Goal: Information Seeking & Learning: Check status

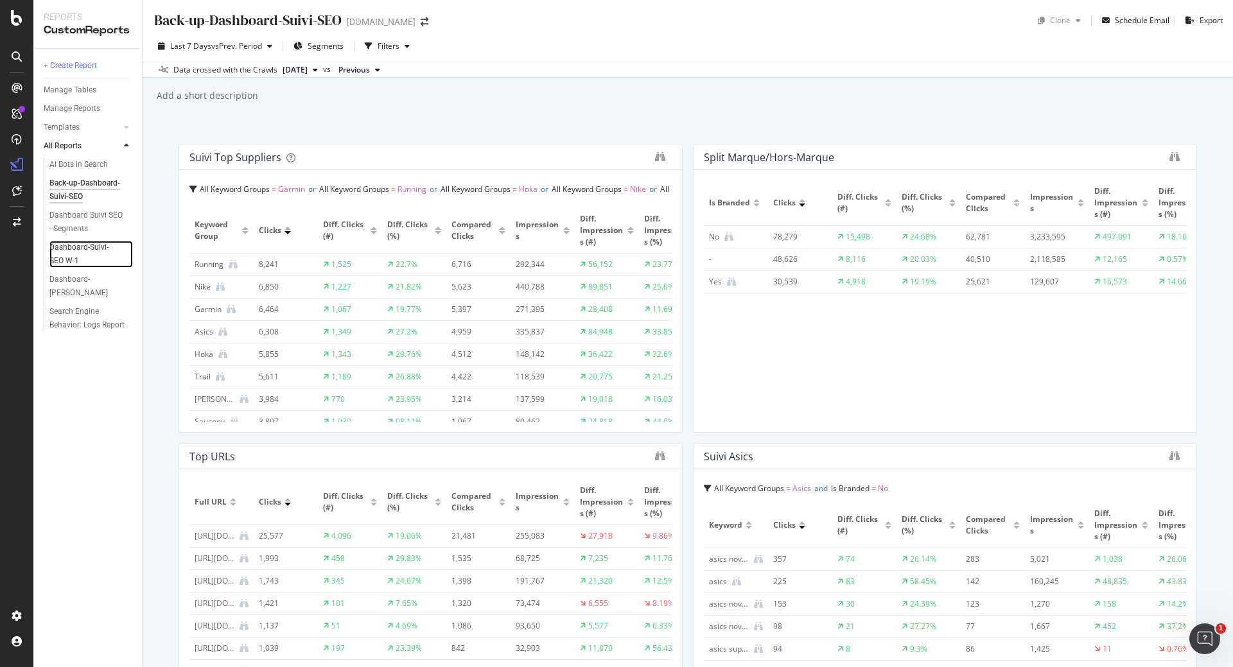
click at [126, 241] on link "Dashboard-Suivi-SEO W-1" at bounding box center [90, 254] width 83 height 27
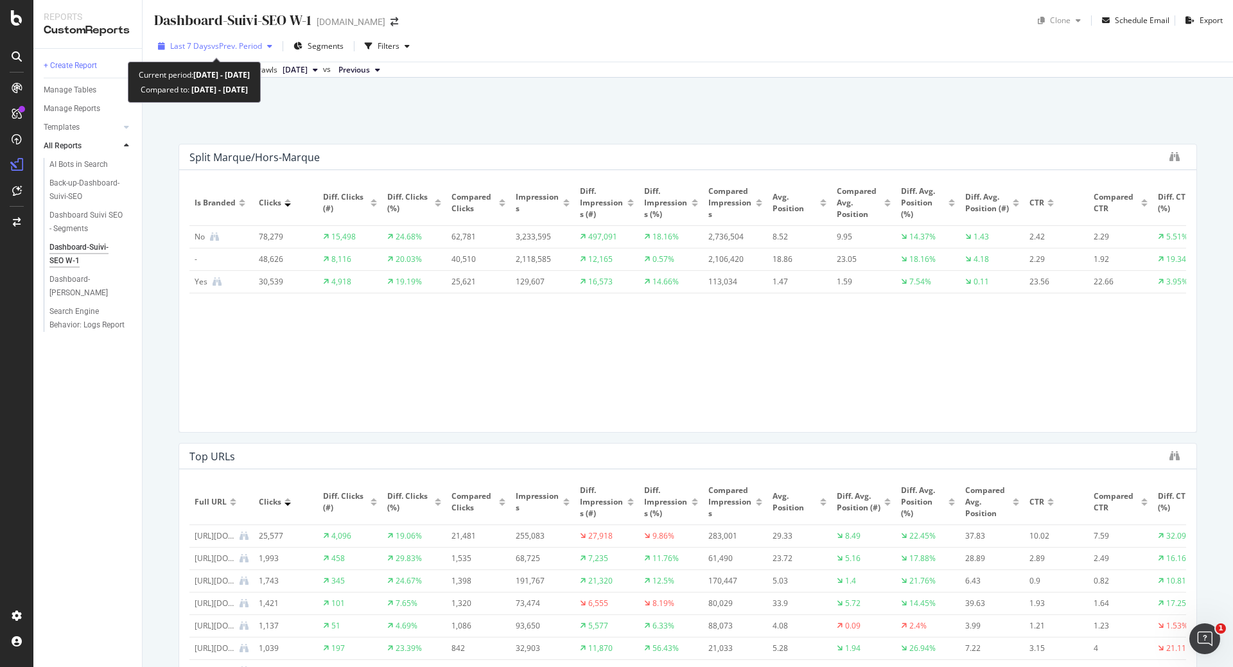
click at [220, 44] on span "vs Prev. Period" at bounding box center [236, 45] width 51 height 11
click at [591, 111] on div "Dashboard-Suivi-SEO W-1 Dashboard-Suivi-SEO W-1 irun.fr Clone Schedule Email Ex…" at bounding box center [688, 333] width 1090 height 667
click at [207, 39] on div "Last 7 Days vs Prev. Period" at bounding box center [215, 46] width 125 height 19
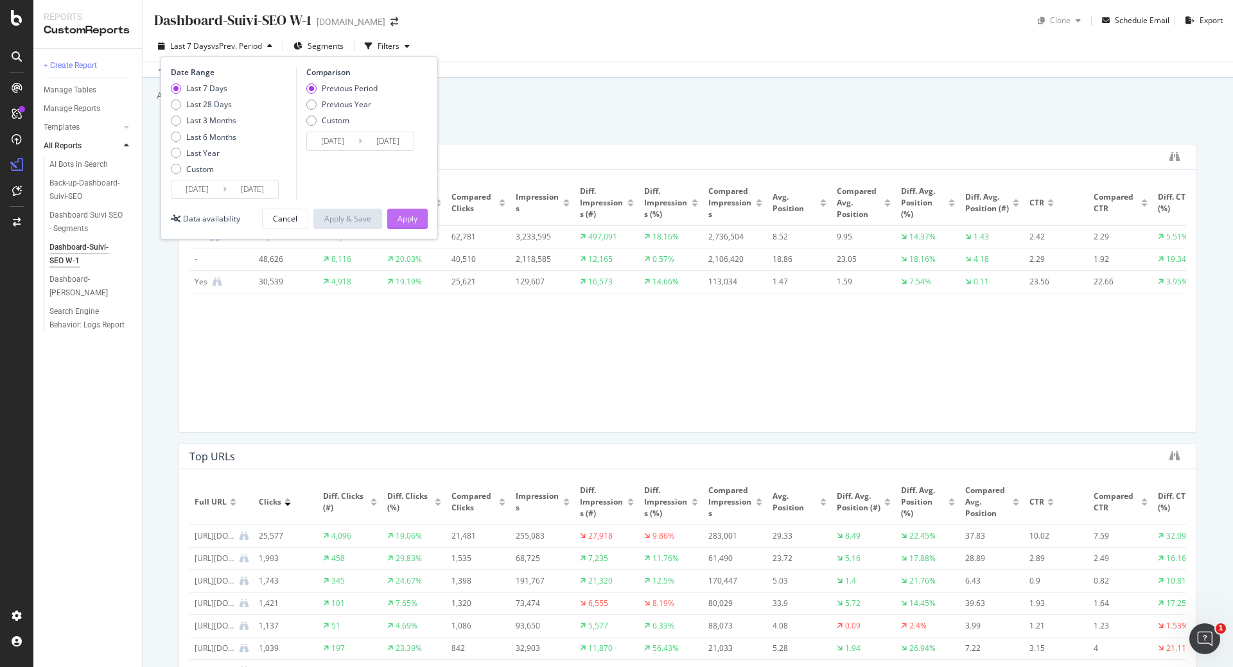
click at [412, 220] on div "Apply" at bounding box center [407, 218] width 20 height 11
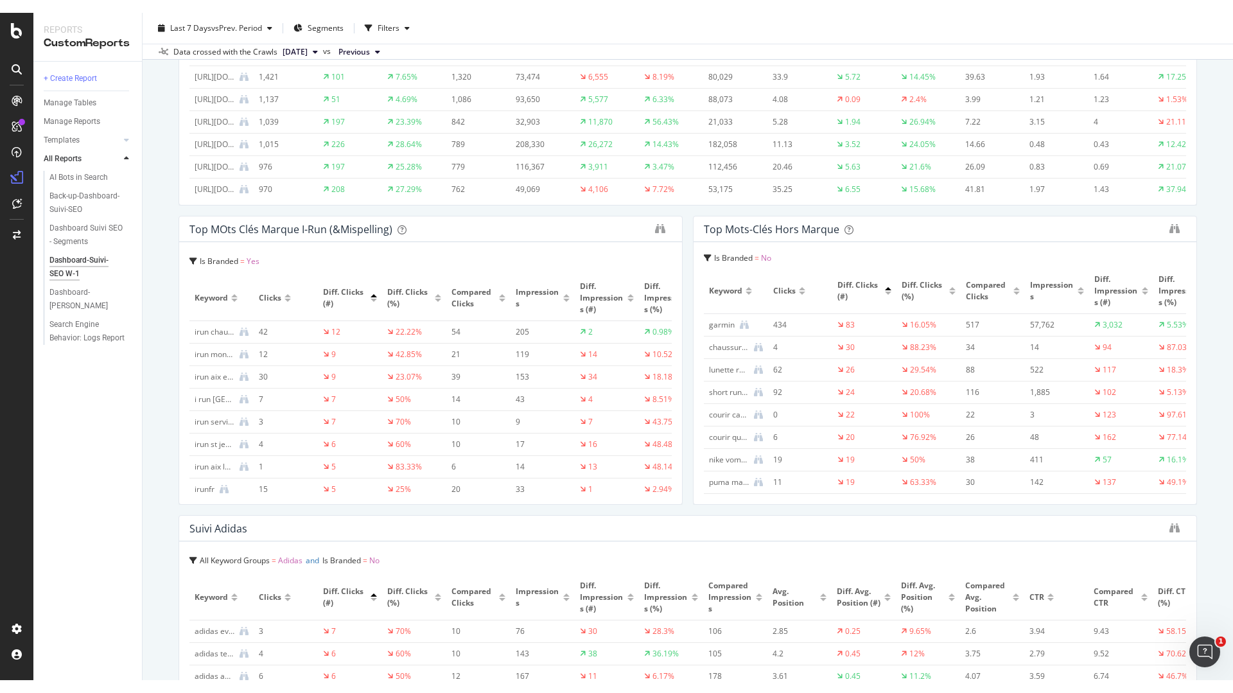
scroll to position [308, 0]
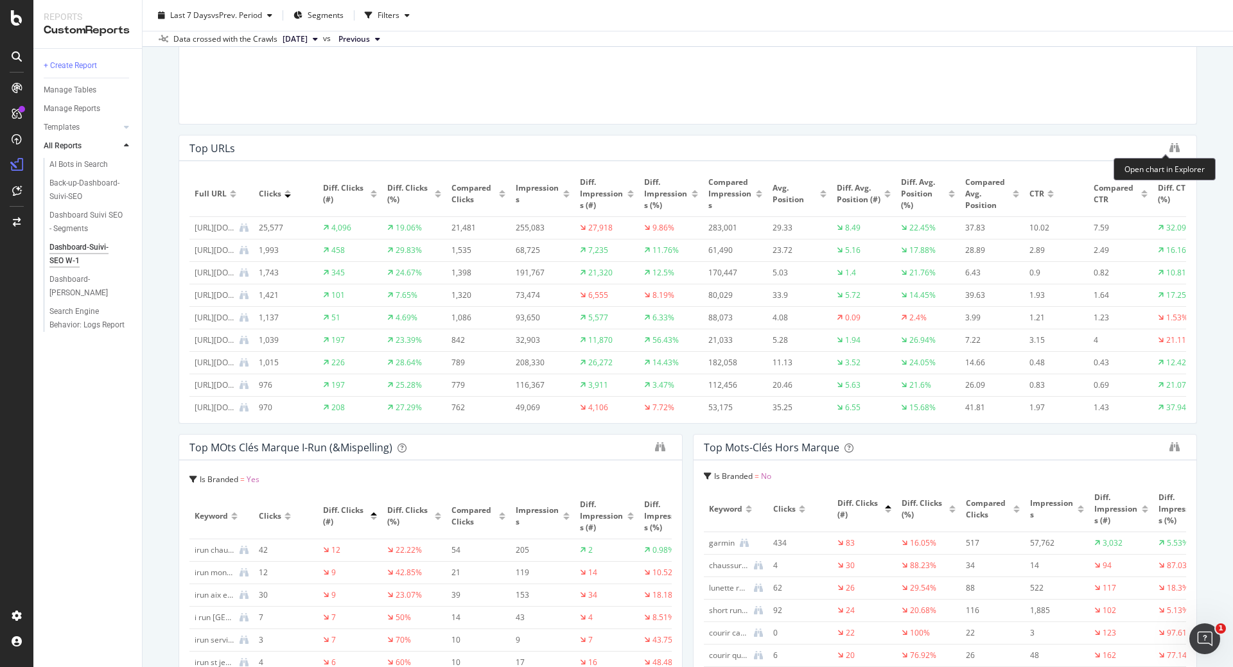
click at [1169, 153] on div at bounding box center [1174, 148] width 10 height 13
click at [1169, 144] on icon "binoculars" at bounding box center [1174, 148] width 10 height 10
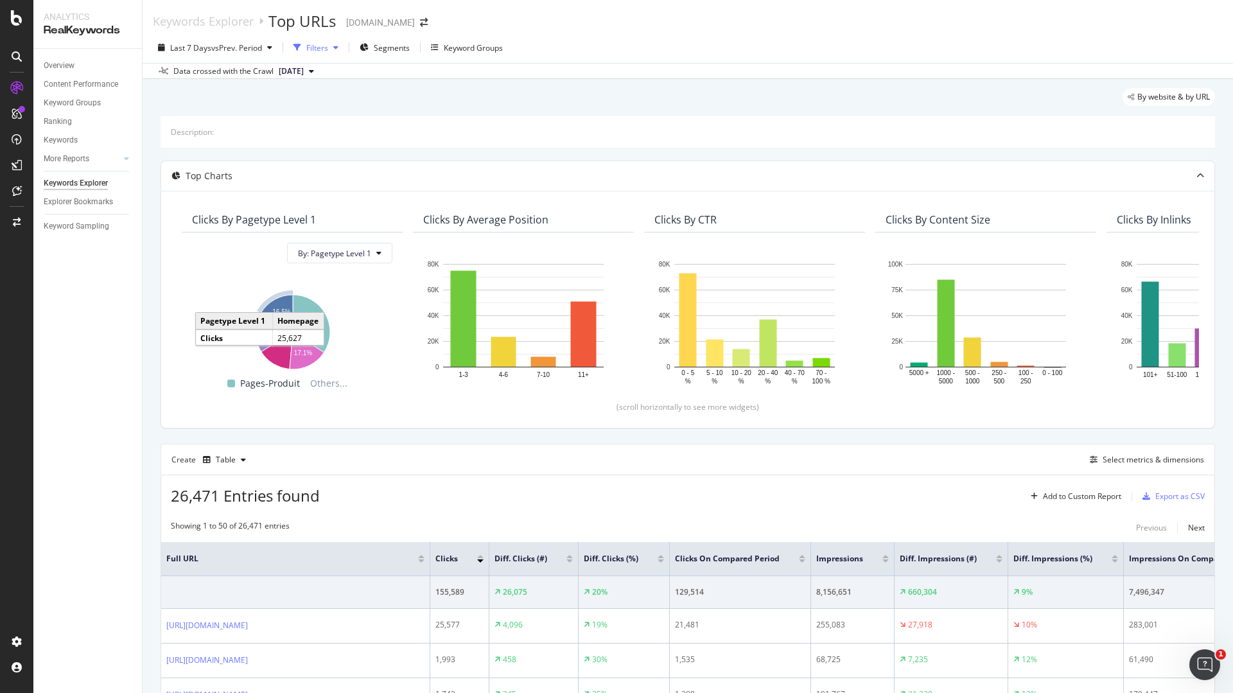
click at [327, 42] on div "Filters" at bounding box center [317, 47] width 22 height 11
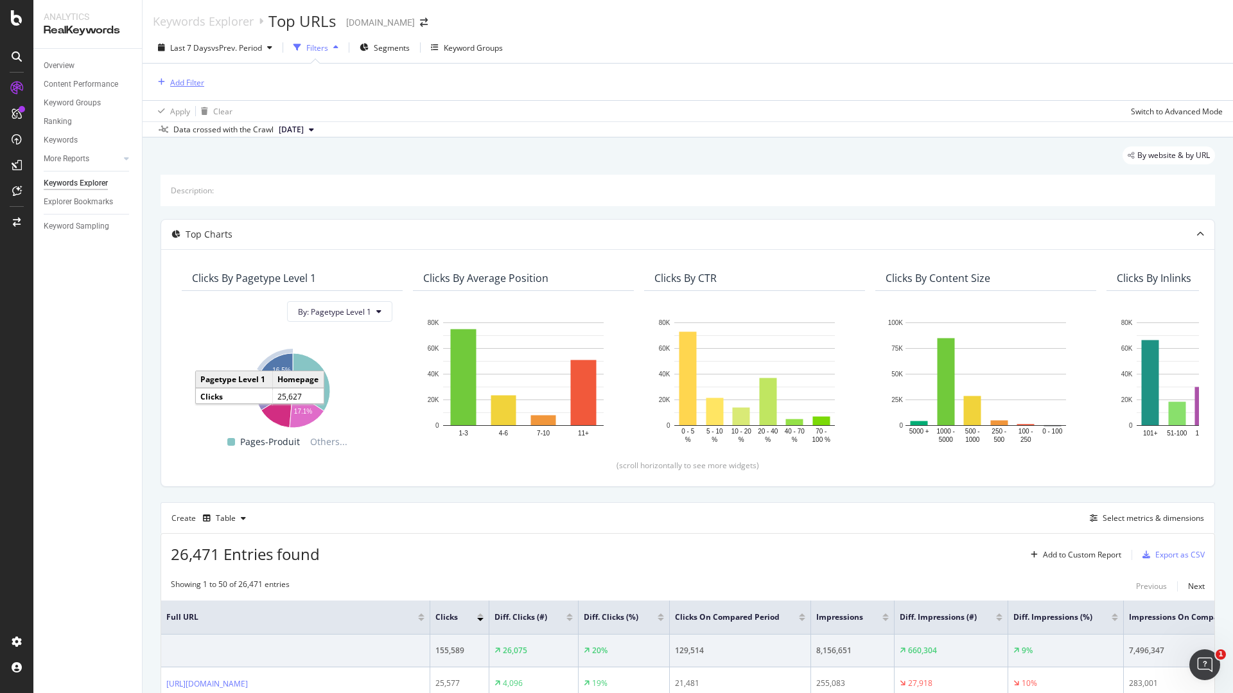
click at [200, 80] on div "Add Filter" at bounding box center [187, 82] width 34 height 11
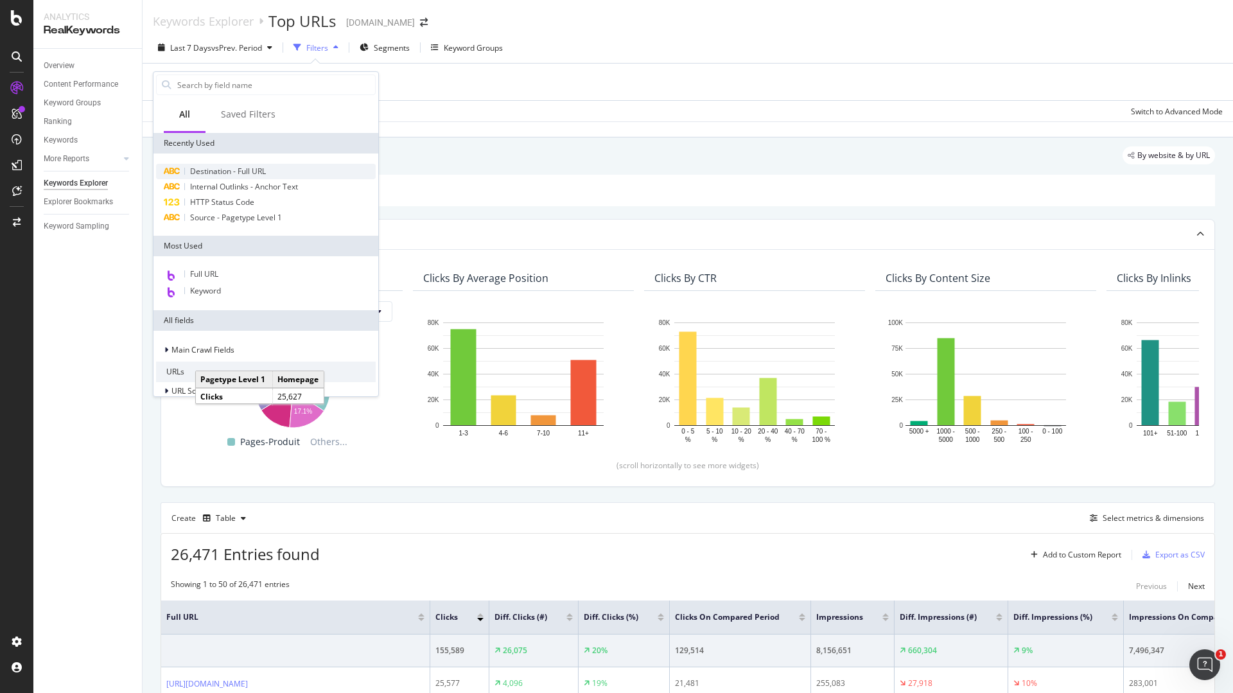
click at [235, 173] on span "Destination - Full URL" at bounding box center [228, 171] width 76 height 11
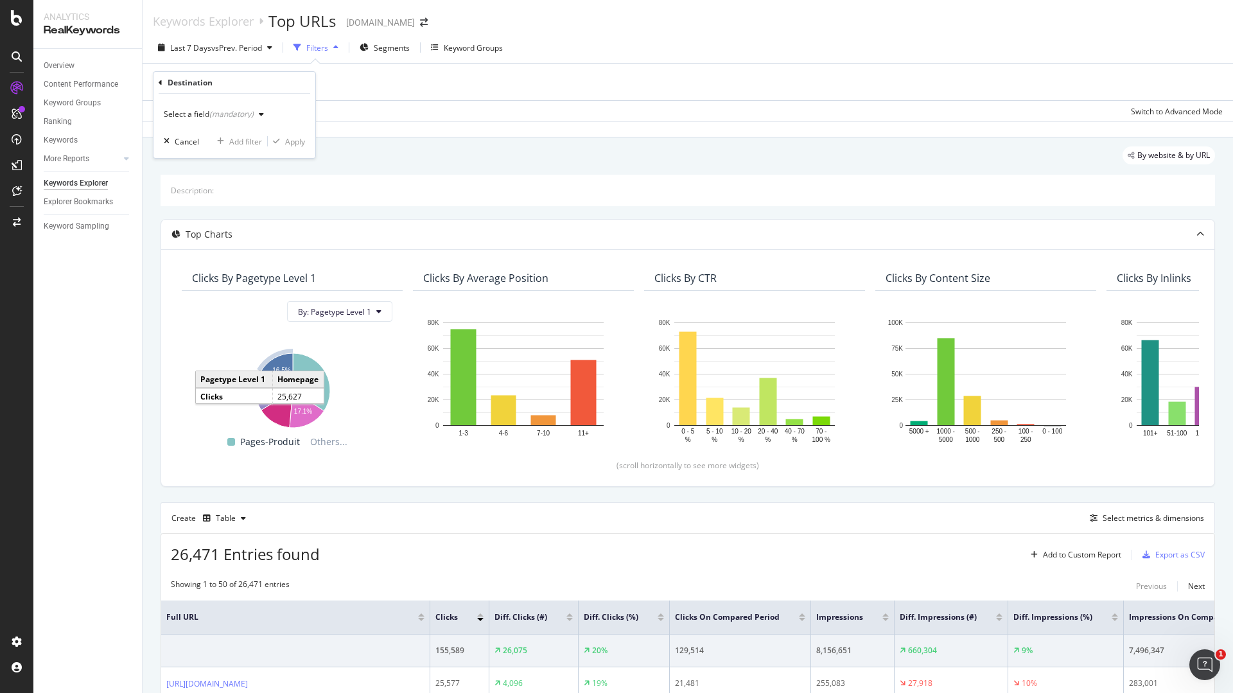
click at [237, 114] on div "(mandatory)" at bounding box center [231, 114] width 44 height 11
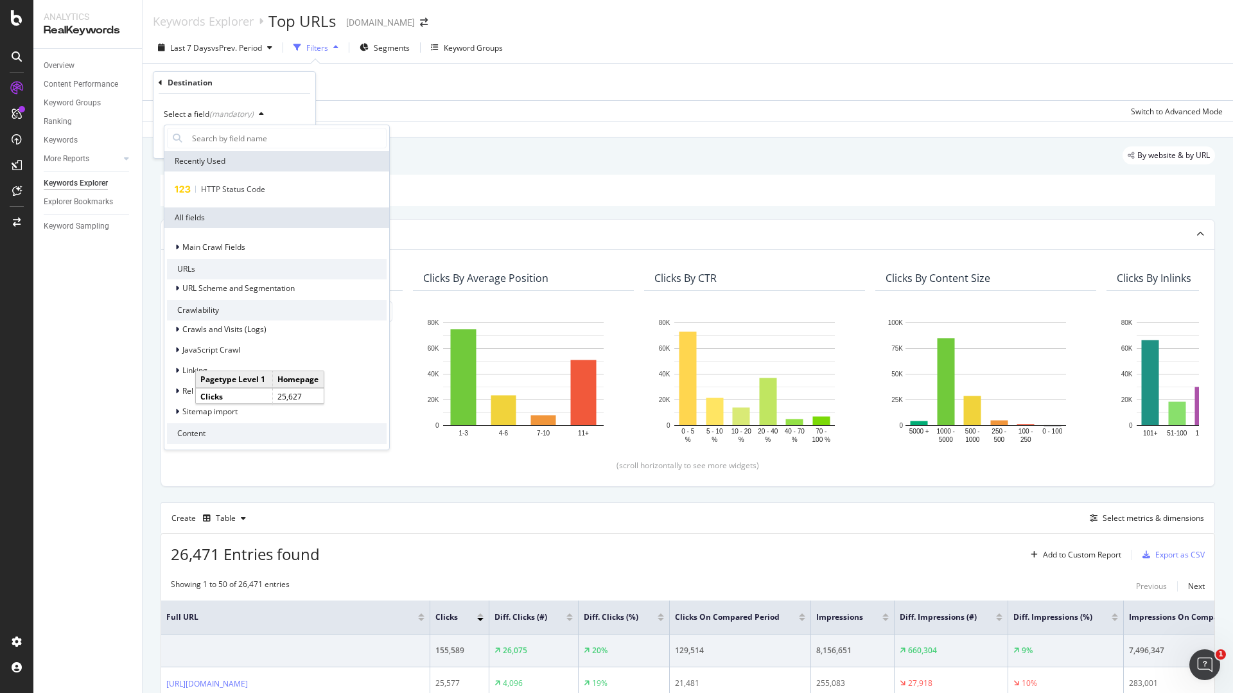
click at [408, 126] on div "Data crossed with the Crawl [DATE]" at bounding box center [688, 128] width 1090 height 15
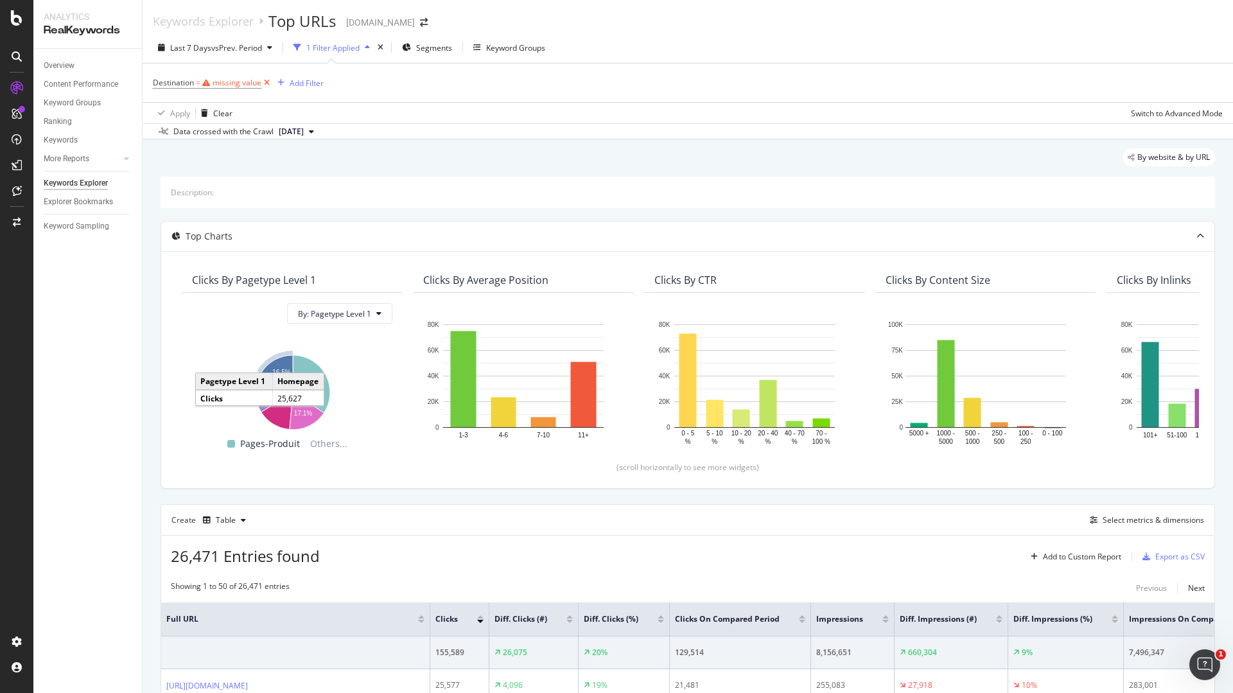
click at [264, 77] on icon at bounding box center [266, 82] width 11 height 13
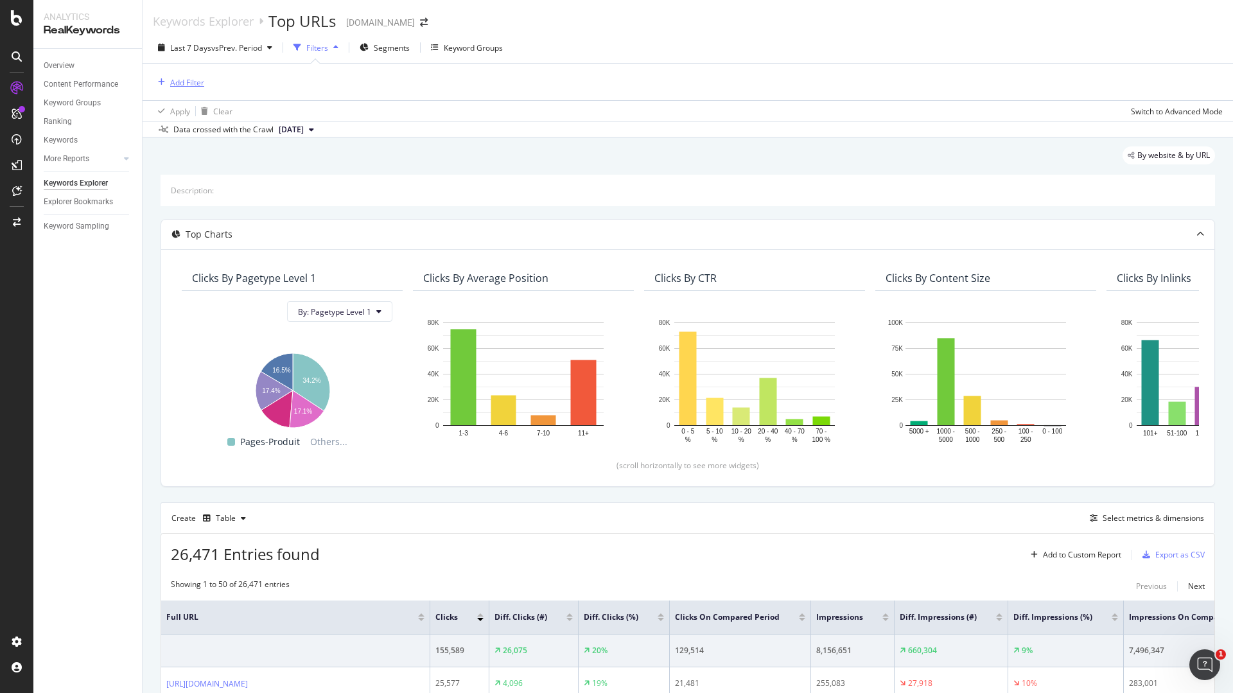
click at [189, 80] on div "Add Filter" at bounding box center [187, 82] width 34 height 11
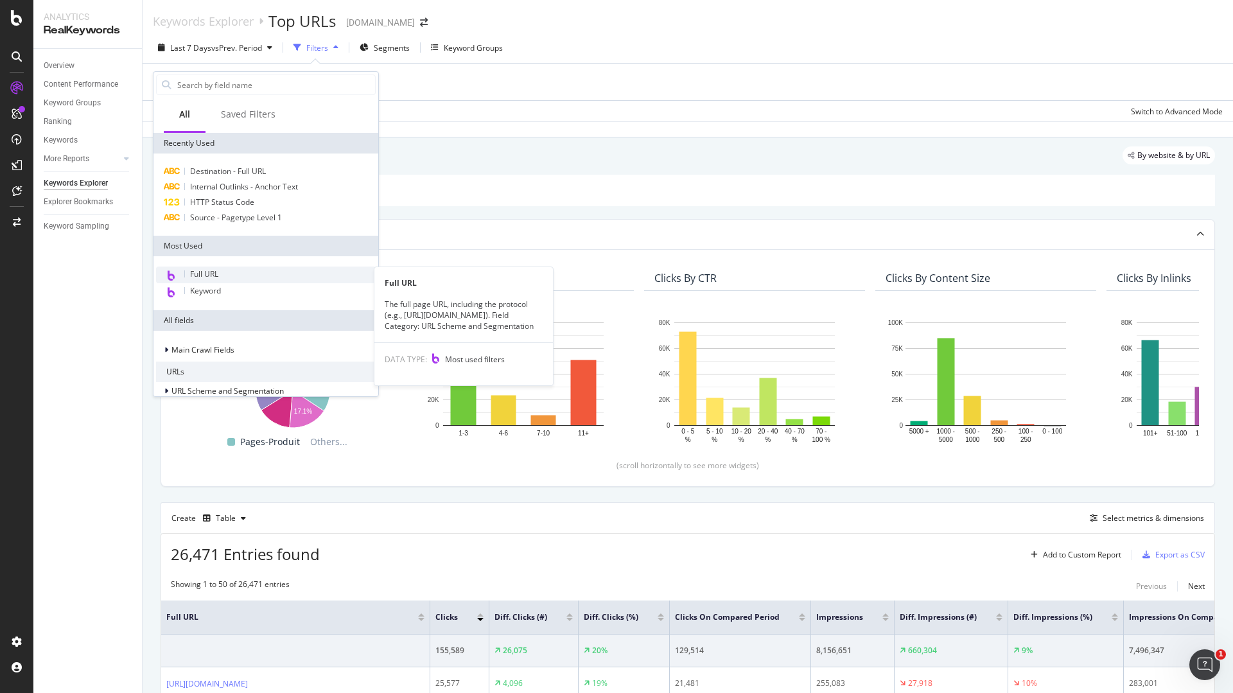
click at [227, 273] on div "Full URL" at bounding box center [266, 274] width 220 height 17
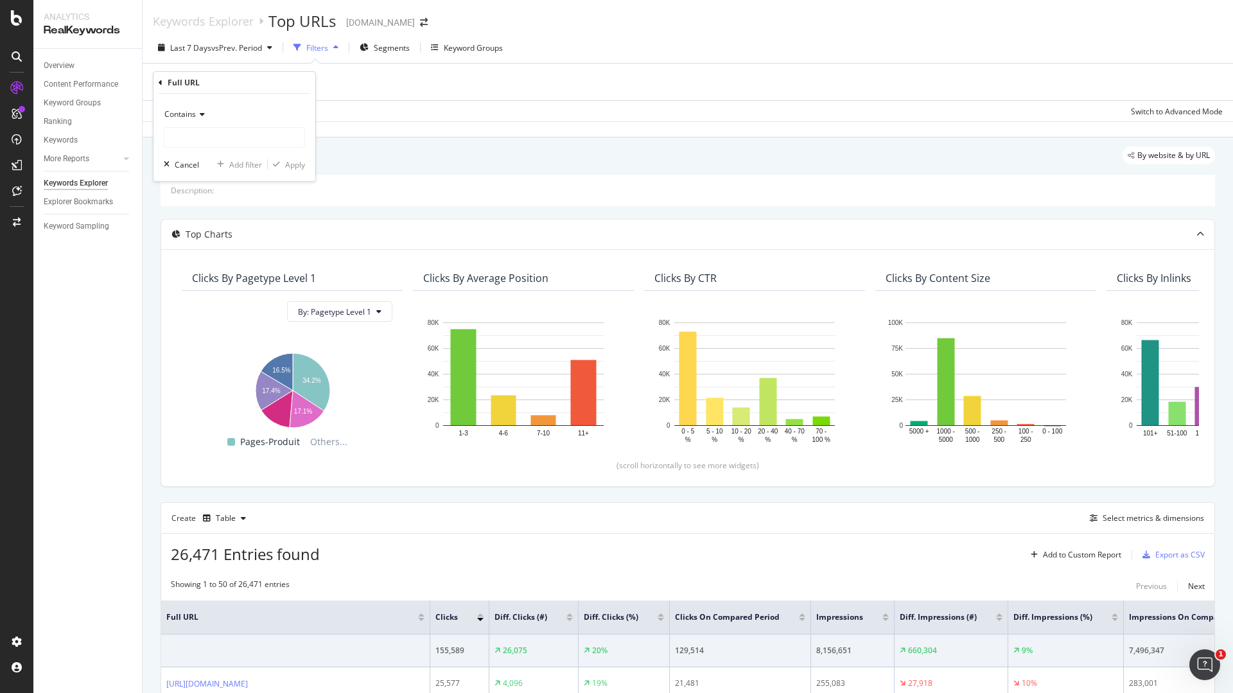
click at [202, 112] on icon at bounding box center [200, 114] width 9 height 8
click at [196, 139] on span "Equal to" at bounding box center [184, 140] width 29 height 11
click at [219, 131] on input "text" at bounding box center [234, 137] width 140 height 21
paste input "[URL][DOMAIN_NAME]"
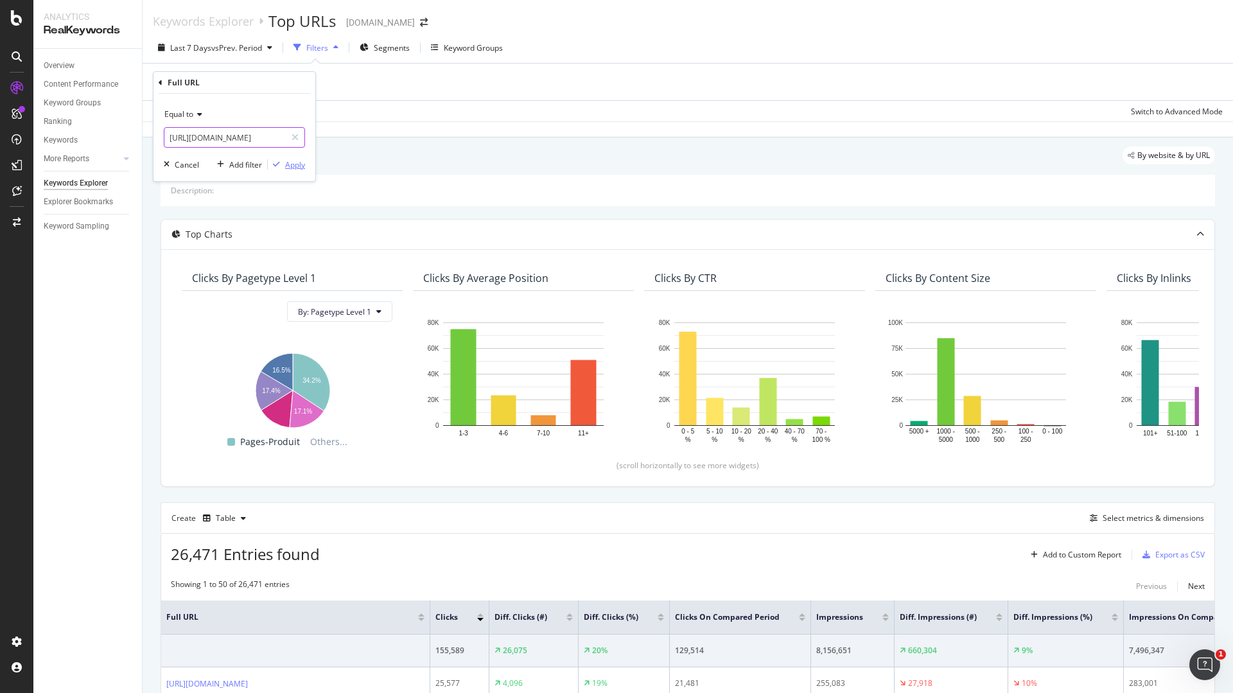
type input "[URL][DOMAIN_NAME]"
click at [302, 163] on div "Apply" at bounding box center [295, 164] width 20 height 11
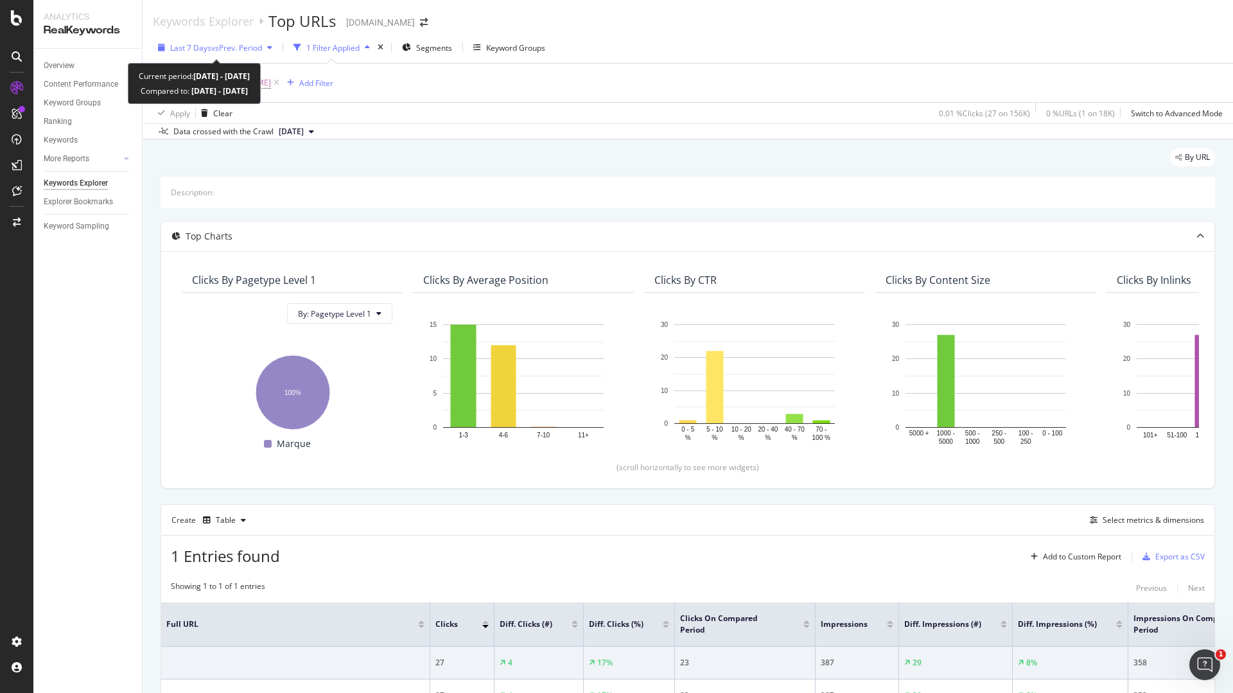
click at [239, 47] on span "vs Prev. Period" at bounding box center [236, 47] width 51 height 11
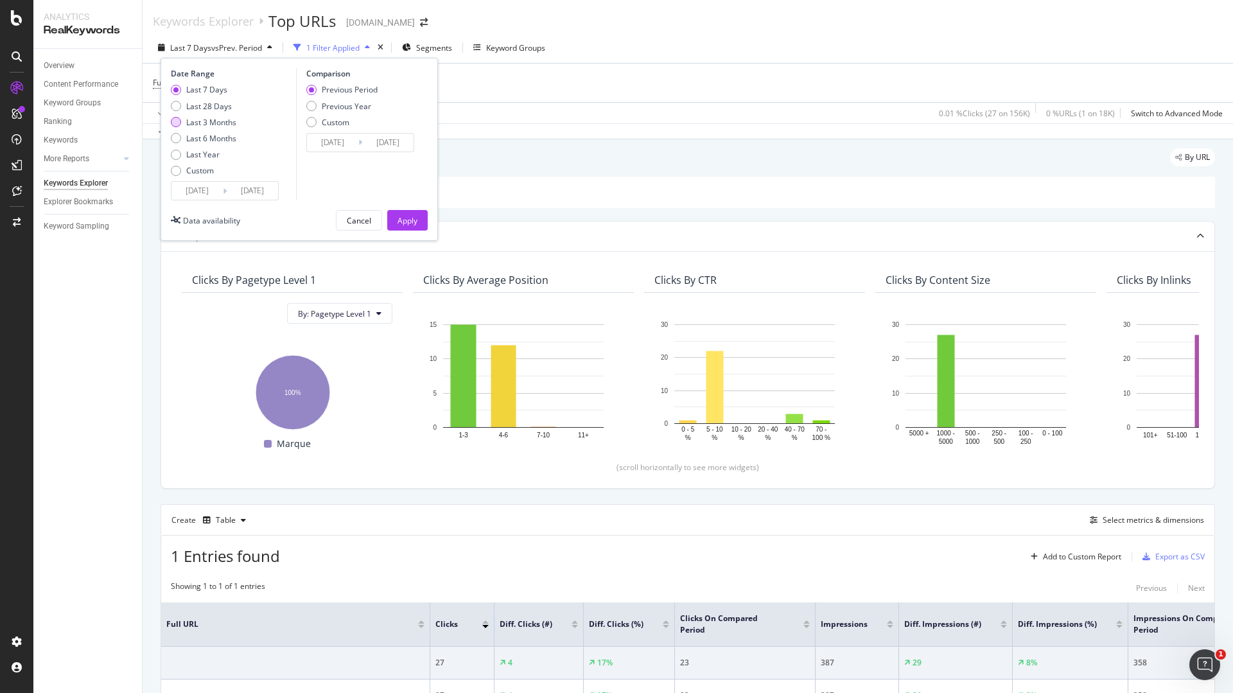
click at [177, 125] on div "Last 3 Months" at bounding box center [176, 122] width 10 height 10
type input "[DATE]"
click at [399, 224] on div "Apply" at bounding box center [407, 220] width 20 height 11
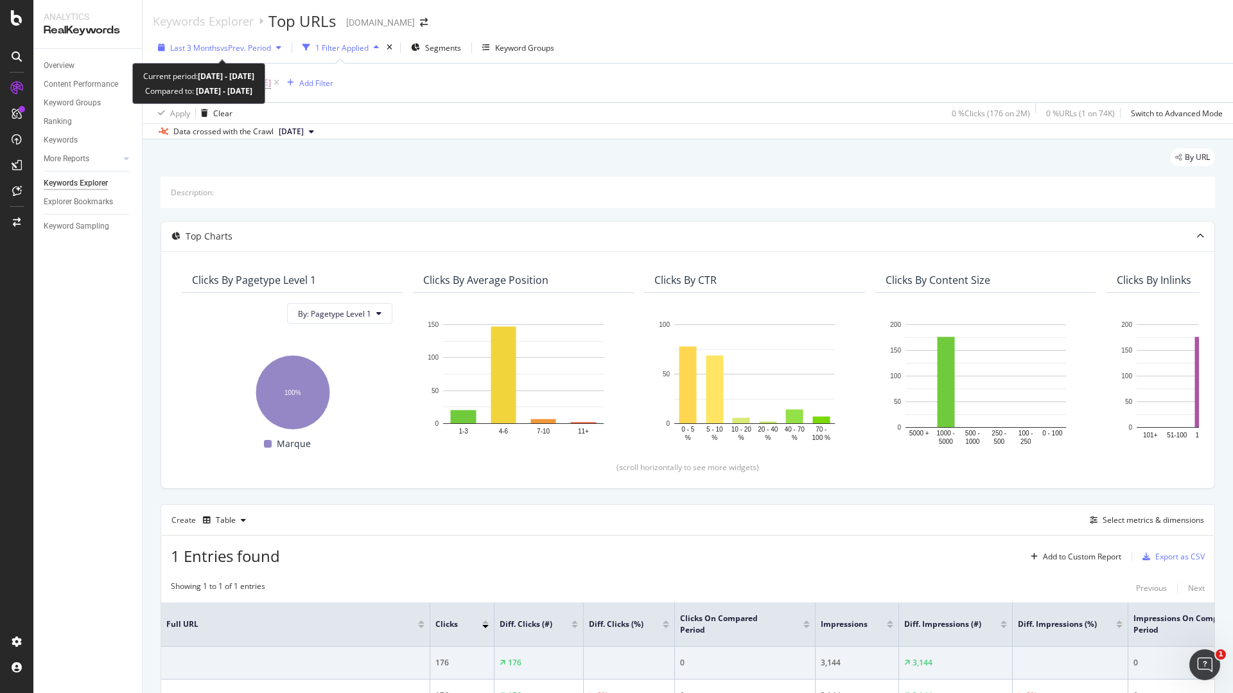
click at [258, 53] on span "vs Prev. Period" at bounding box center [245, 47] width 51 height 11
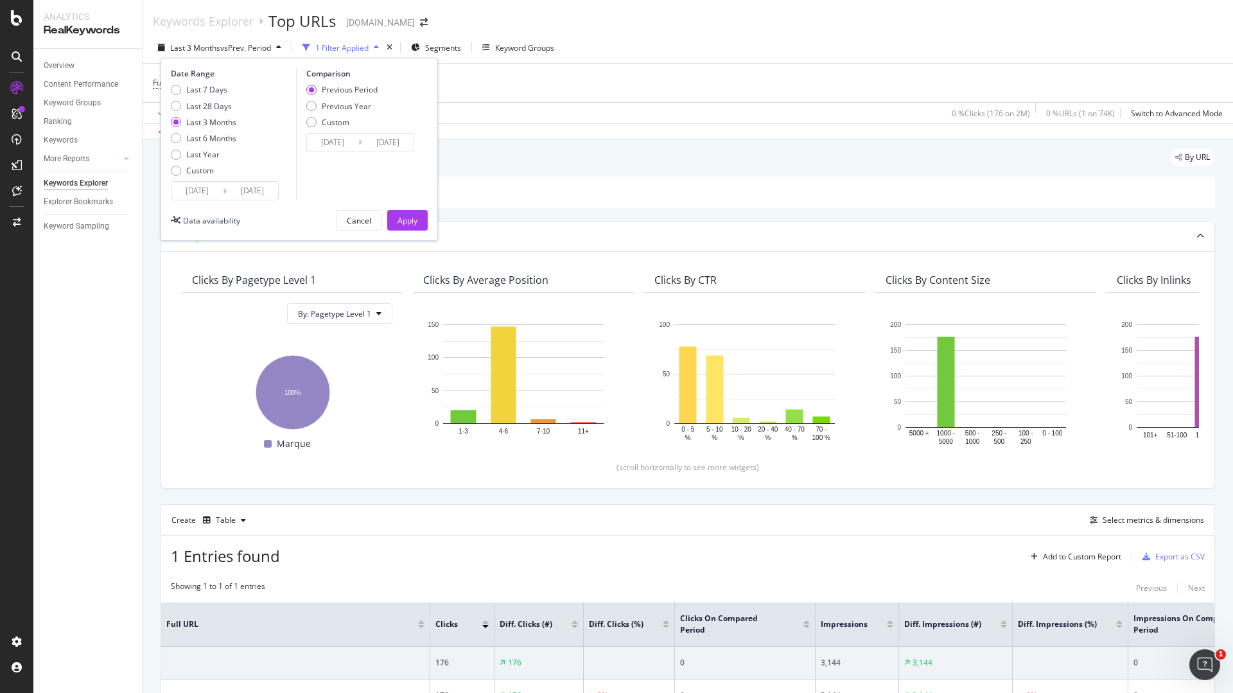
click at [595, 151] on div "By URL" at bounding box center [688, 162] width 1054 height 28
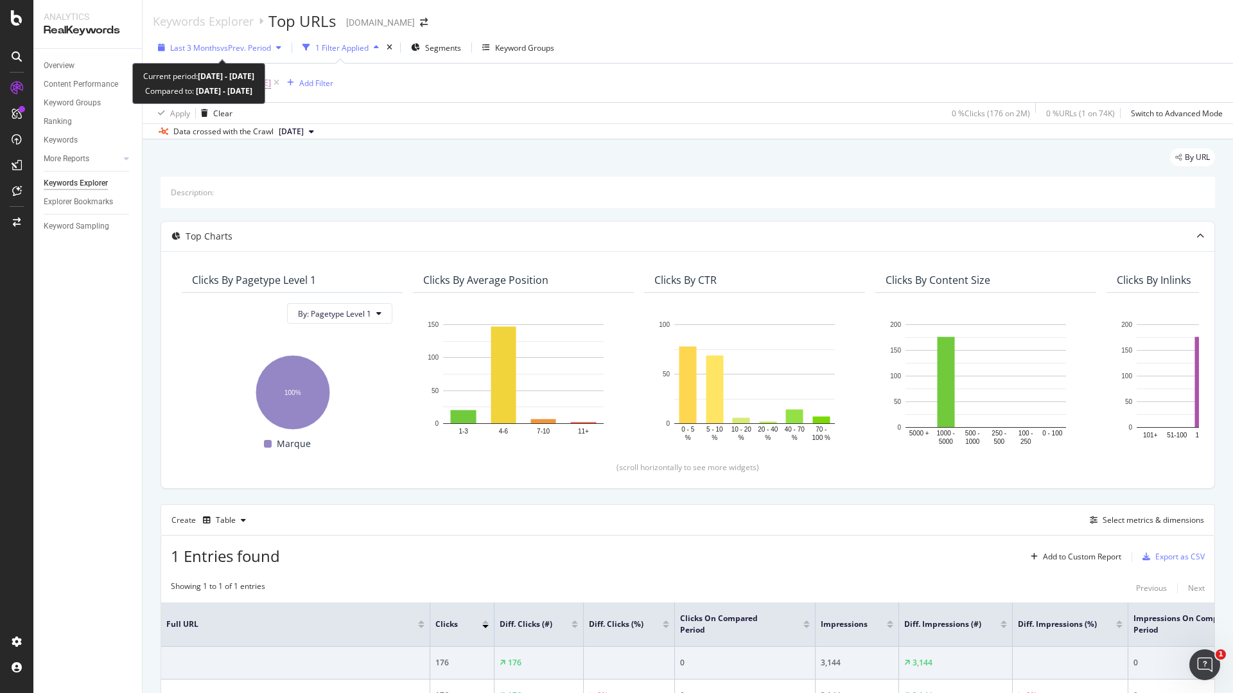
click at [254, 44] on span "vs Prev. Period" at bounding box center [245, 47] width 51 height 11
click at [517, 148] on div "By URL Description: Top Charts Clicks By Pagetype Level 1 By: Pagetype Level 1 …" at bounding box center [688, 463] width 1090 height 648
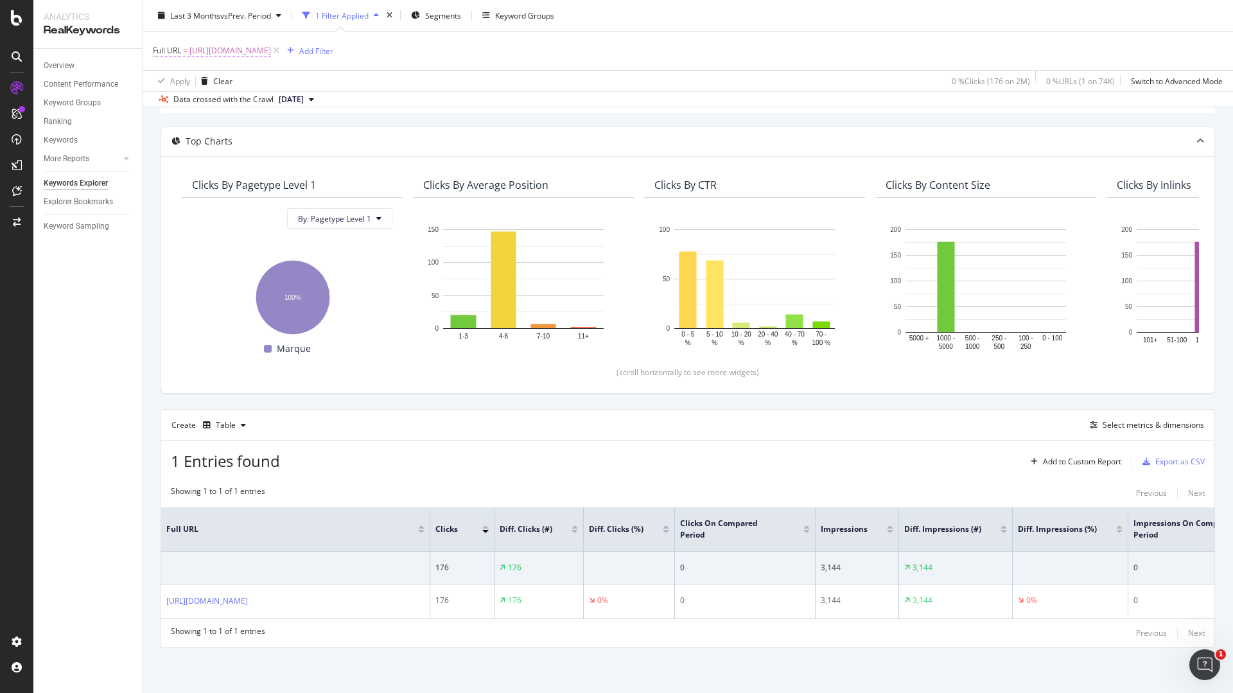
click at [271, 48] on span "[URL][DOMAIN_NAME]" at bounding box center [230, 51] width 82 height 18
click at [505, 55] on div "Full URL = [URL][DOMAIN_NAME] Add Filter" at bounding box center [688, 50] width 1070 height 39
click at [267, 19] on span "vs Prev. Period" at bounding box center [245, 15] width 51 height 11
click at [525, 107] on div "Last 3 Months vs Prev. Period 1 Filter Applied Segments Keyword Groups Full URL…" at bounding box center [688, 53] width 1090 height 107
